Goal: Information Seeking & Learning: Understand process/instructions

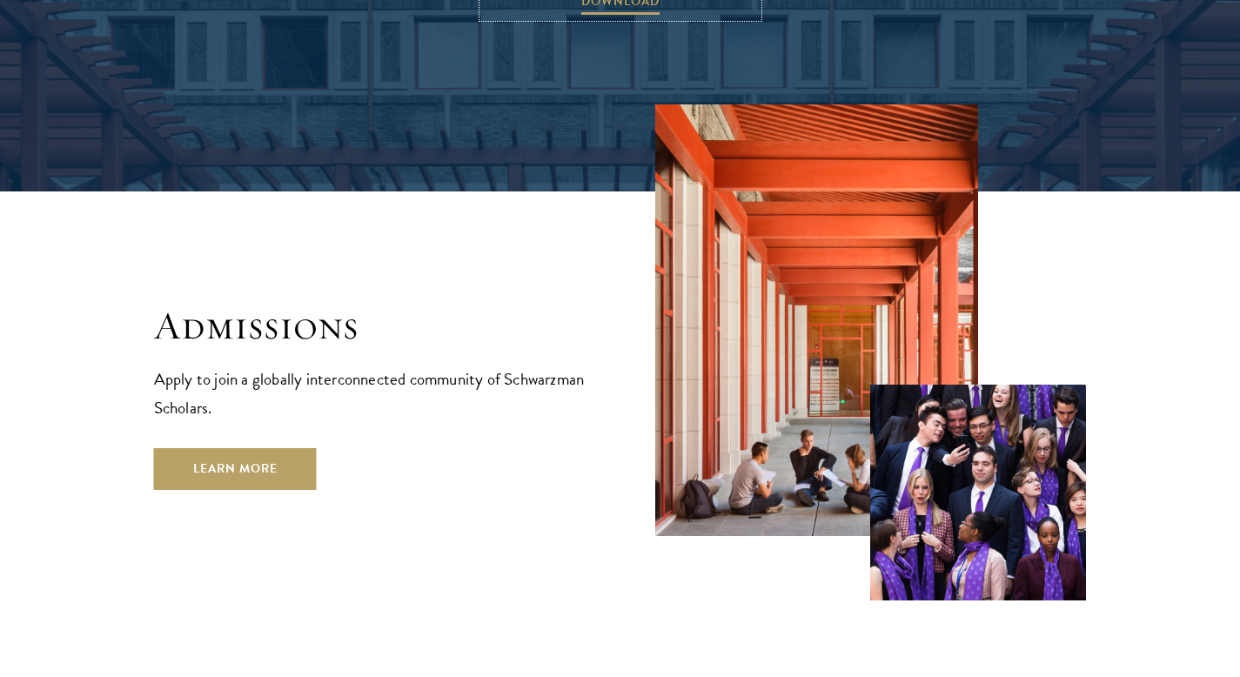
scroll to position [2872, 0]
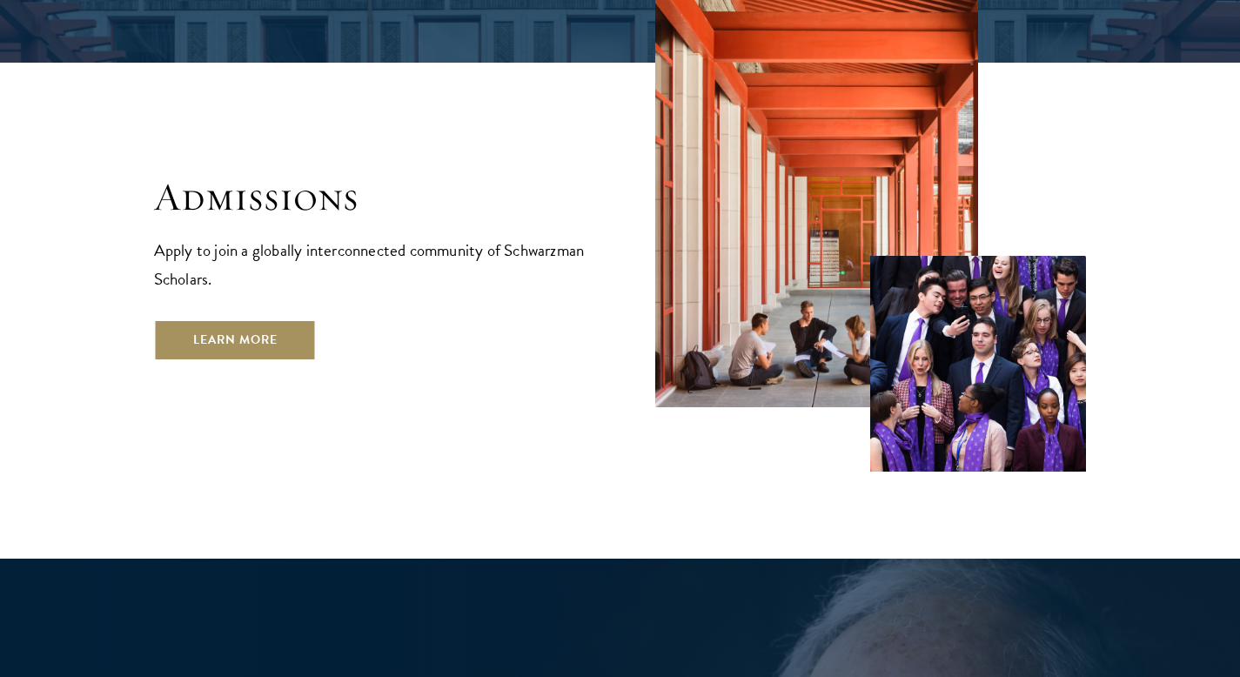
click at [289, 319] on link "Learn More" at bounding box center [235, 340] width 163 height 42
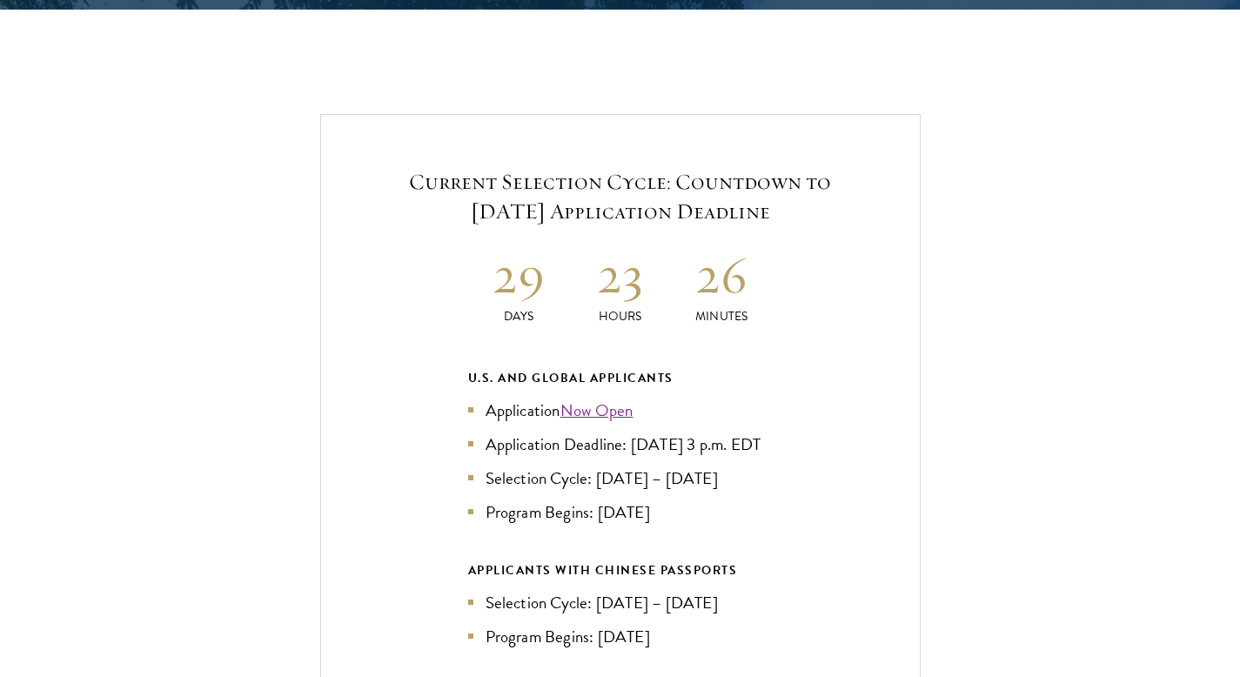
scroll to position [3743, 0]
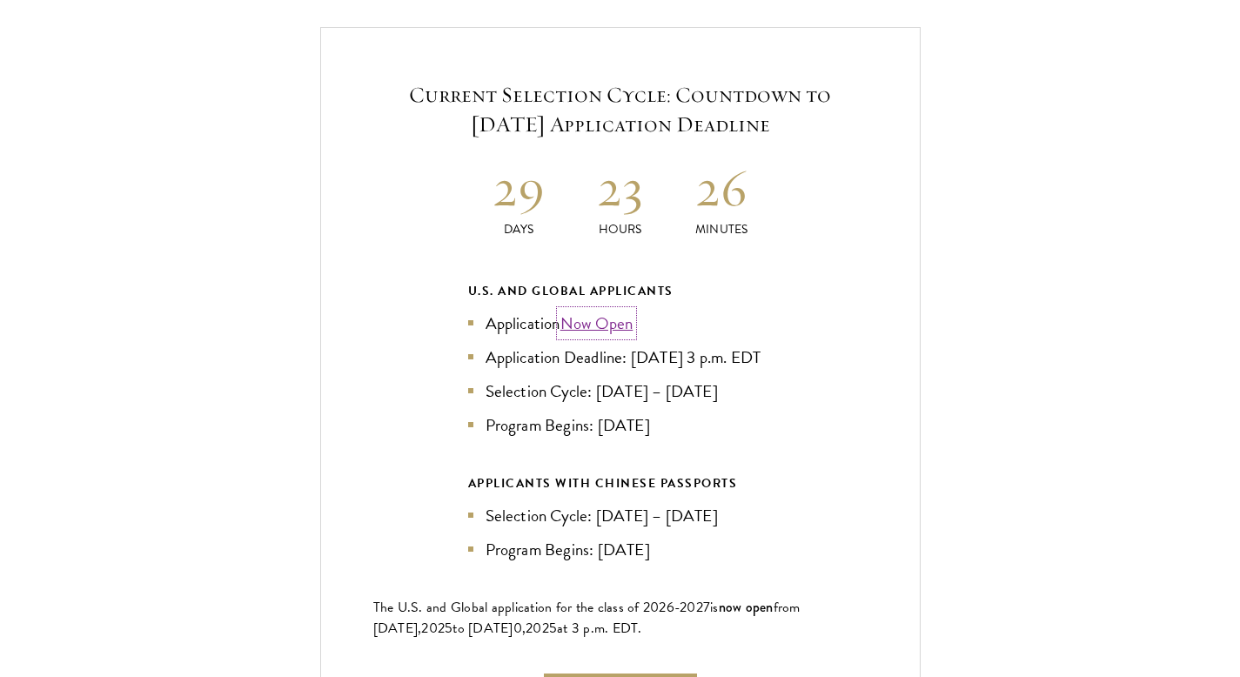
click at [597, 311] on link "Now Open" at bounding box center [597, 323] width 73 height 25
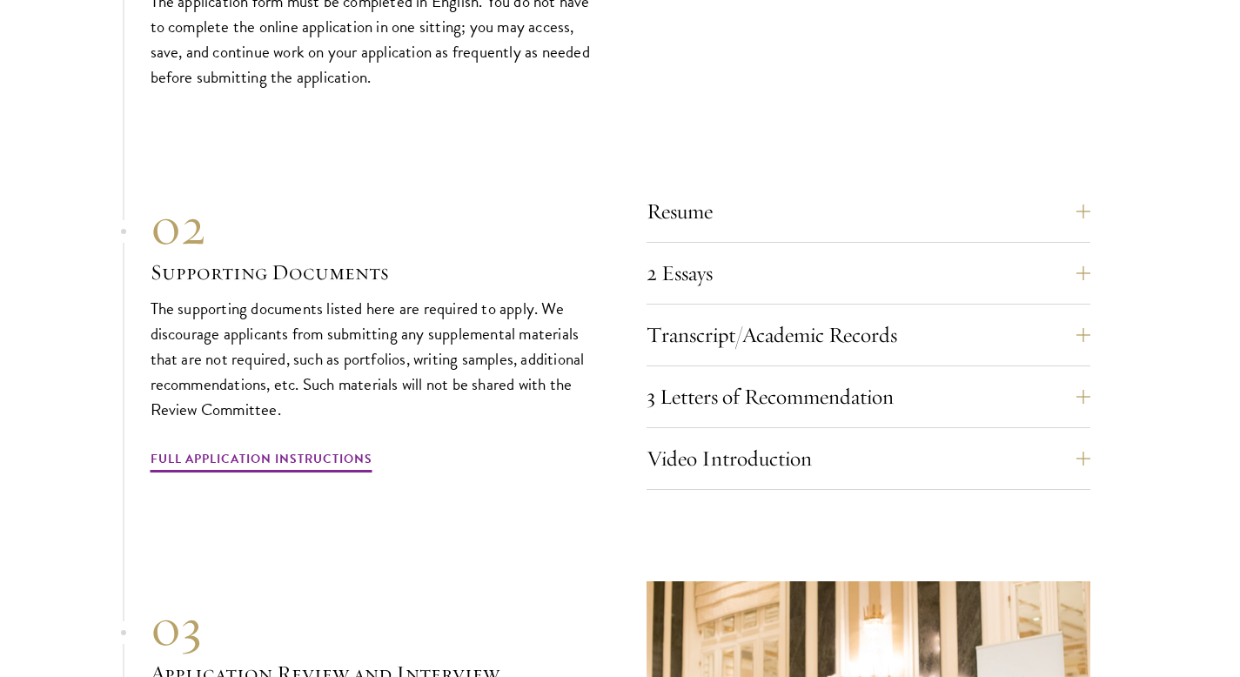
scroll to position [5919, 0]
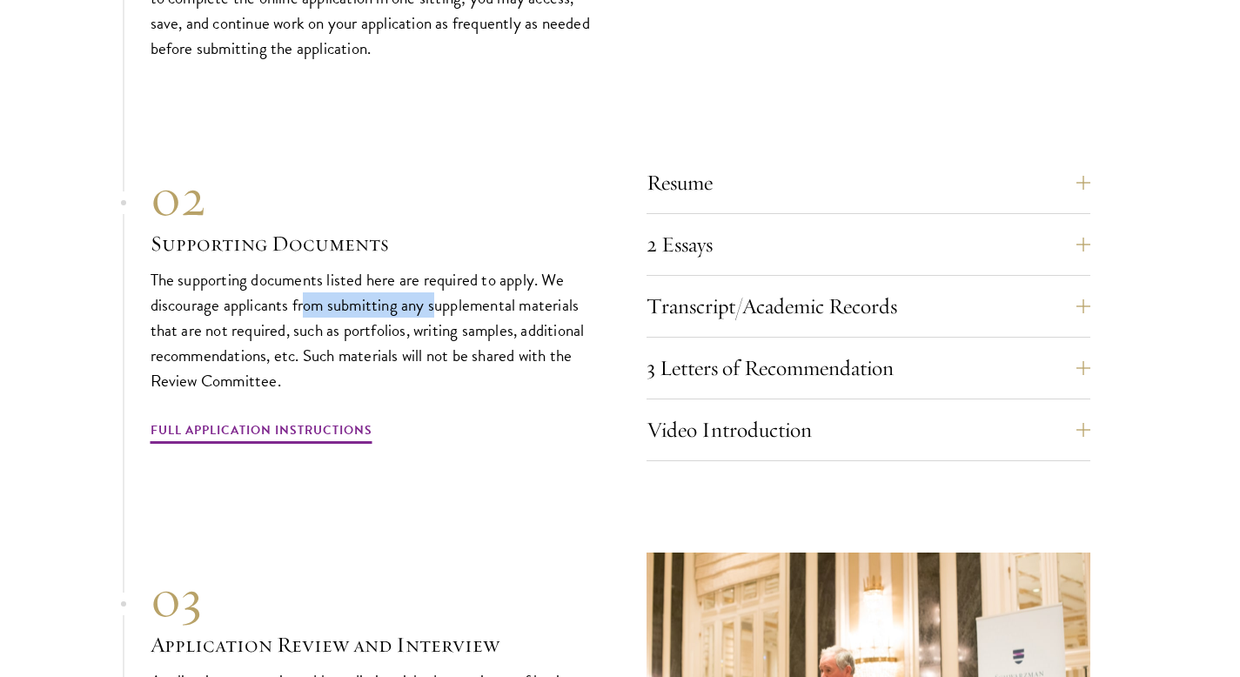
drag, startPoint x: 319, startPoint y: 286, endPoint x: 441, endPoint y: 292, distance: 122.8
click at [441, 292] on p "The supporting documents listed here are required to apply. We discourage appli…" at bounding box center [373, 330] width 444 height 126
click at [516, 290] on p "The supporting documents listed here are required to apply. We discourage appli…" at bounding box center [373, 330] width 444 height 126
click at [1091, 234] on section "01 Online Application 01 Online Application The application must be completed o…" at bounding box center [620, 347] width 1240 height 1078
click at [1084, 235] on button "2 Essays" at bounding box center [882, 245] width 444 height 42
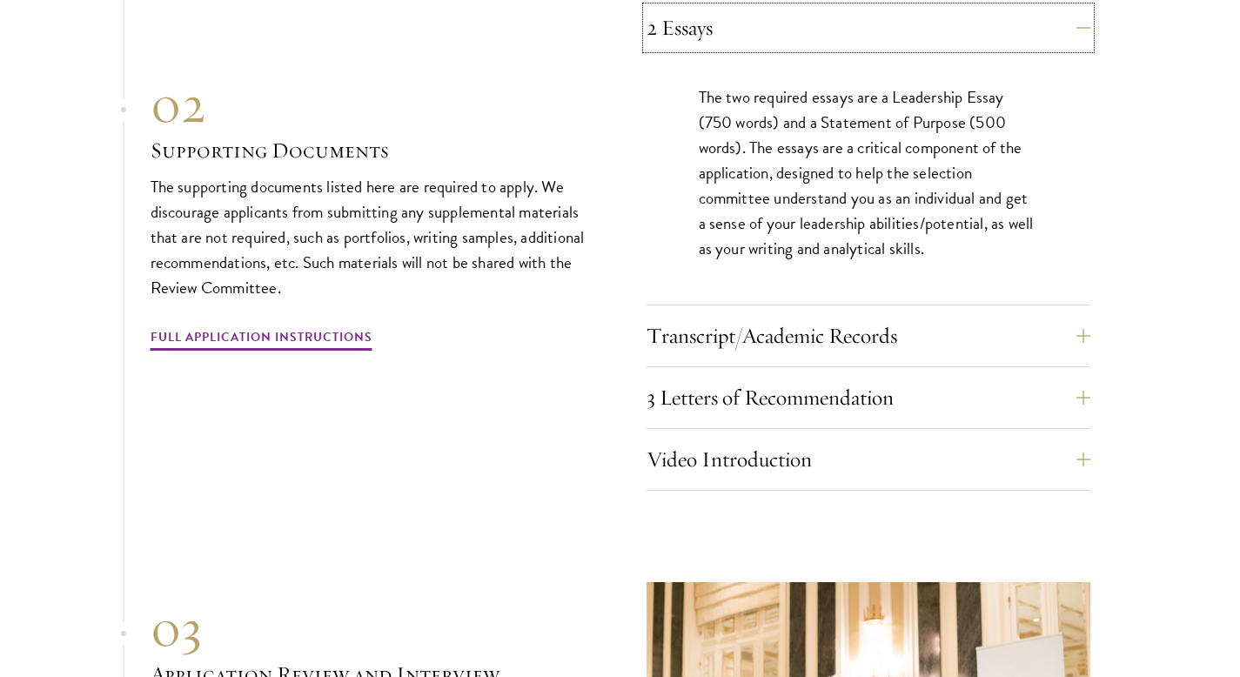
scroll to position [6180, 0]
